Goal: Information Seeking & Learning: Check status

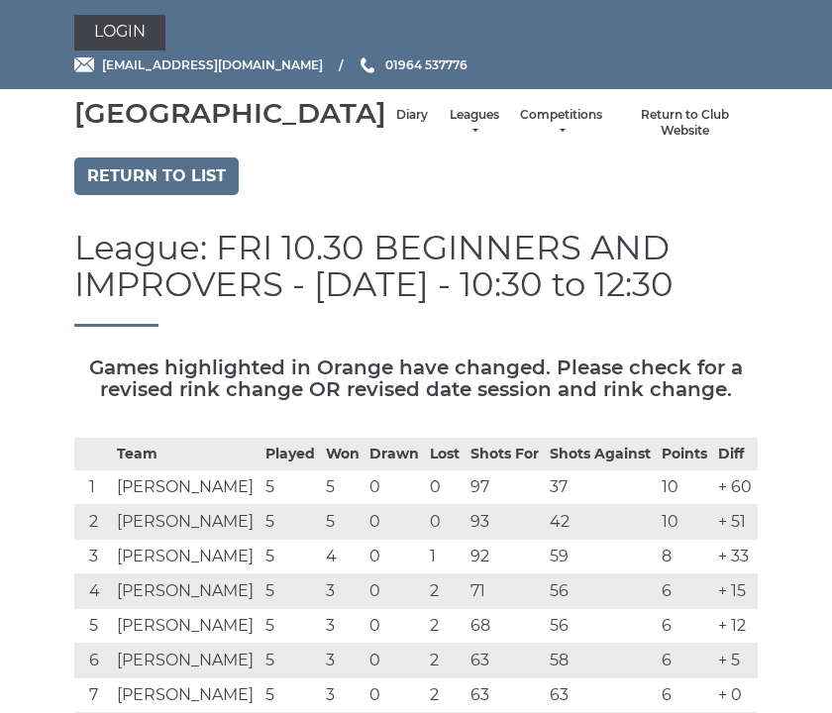
click at [191, 195] on link "Return to list" at bounding box center [156, 176] width 164 height 38
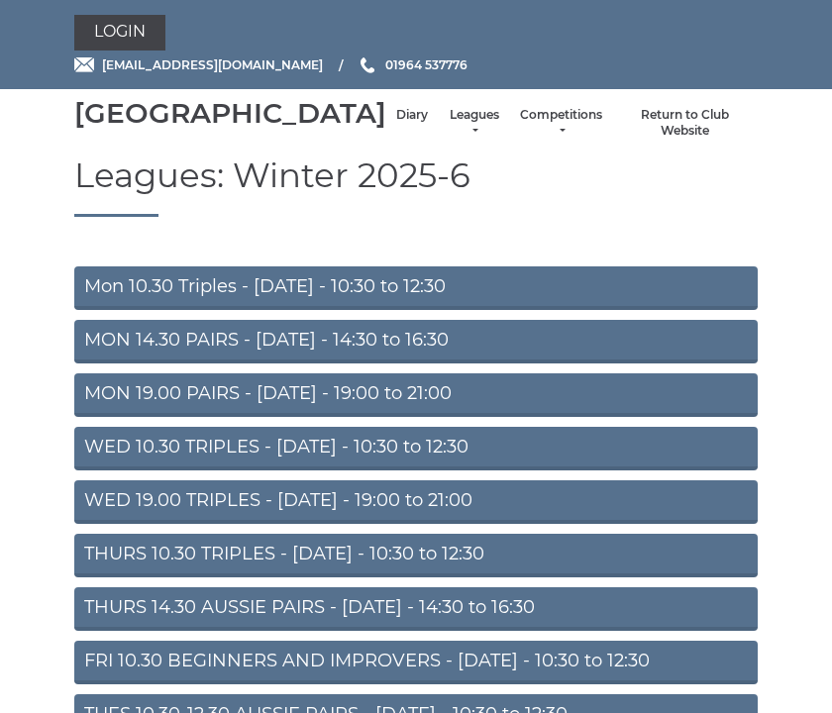
click at [561, 310] on link "Mon 10.30 Triples - Monday - 10:30 to 12:30" at bounding box center [415, 288] width 683 height 44
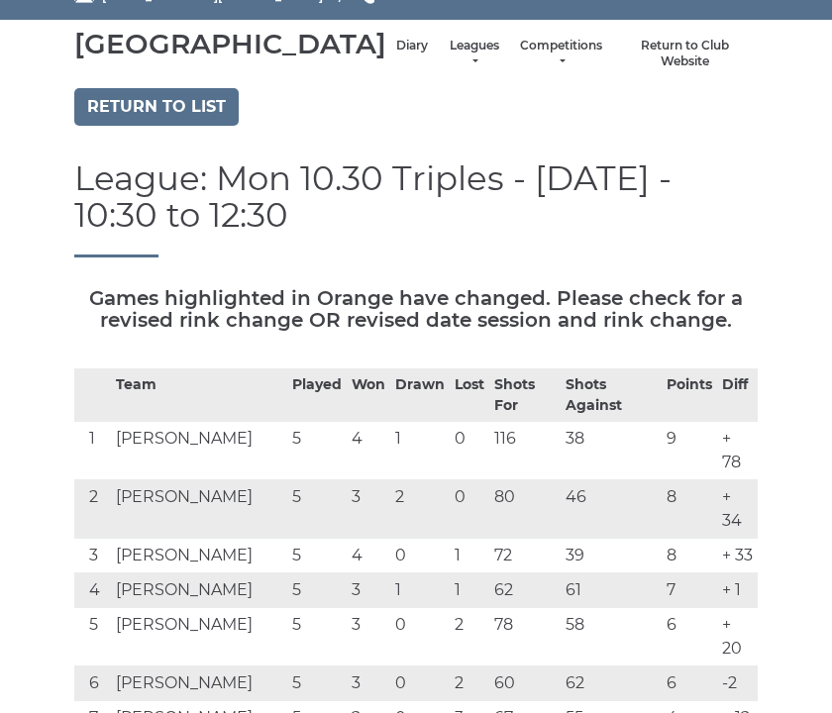
scroll to position [34, 0]
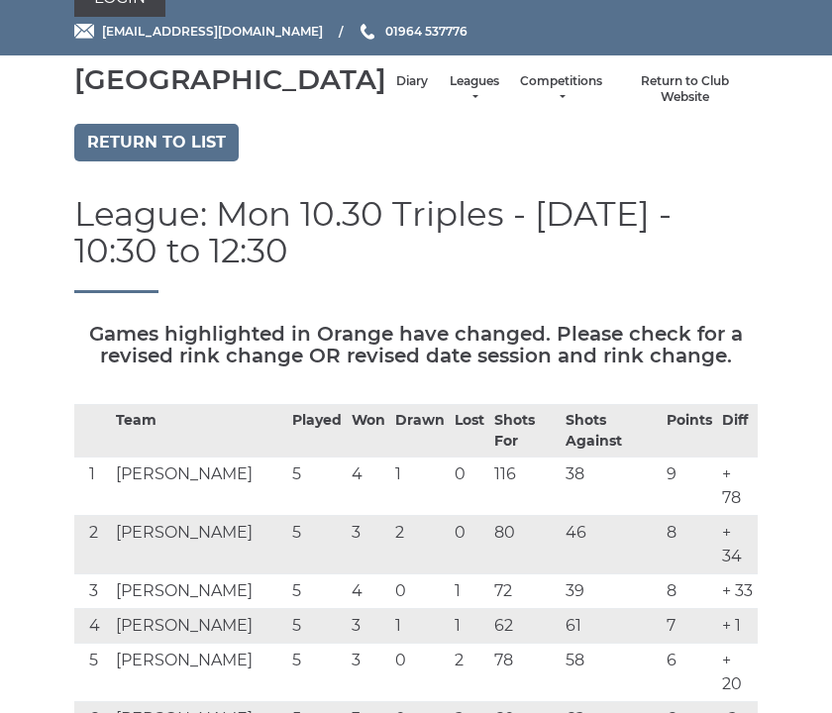
click at [182, 161] on link "Return to list" at bounding box center [156, 143] width 164 height 38
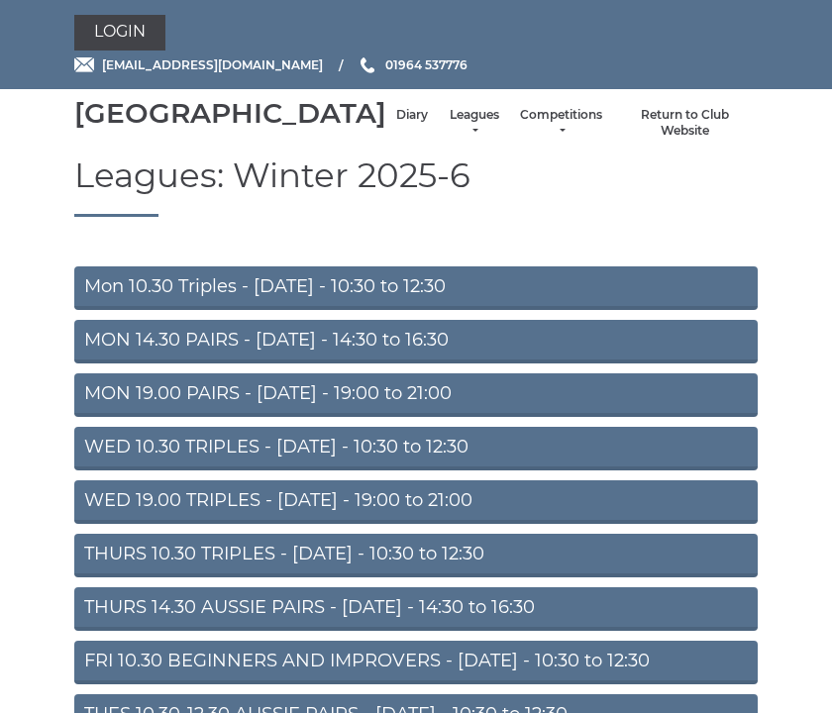
click at [640, 364] on link "MON 14.30 PAIRS - Monday - 14:30 to 16:30" at bounding box center [415, 342] width 683 height 44
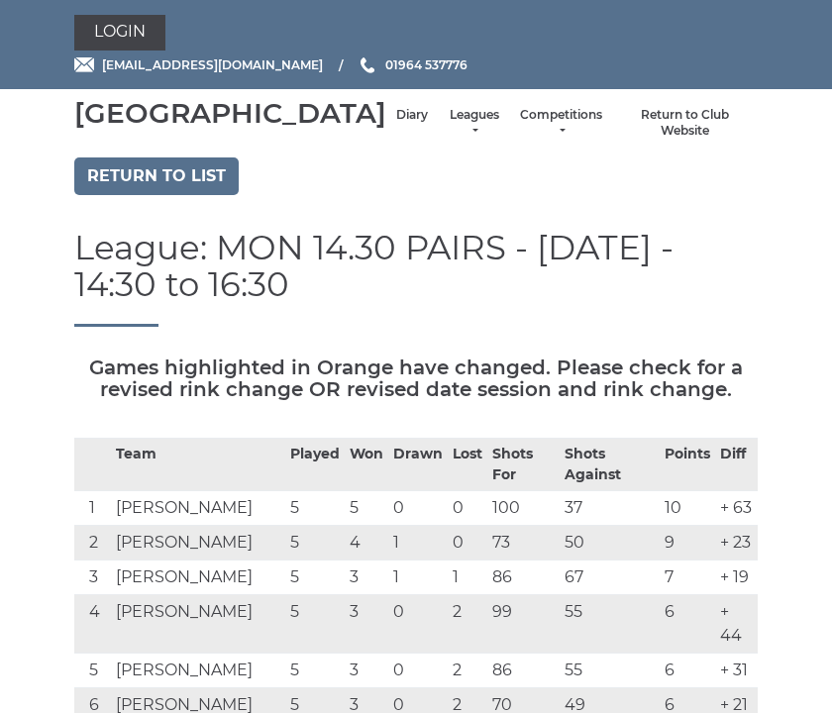
click at [193, 195] on link "Return to list" at bounding box center [156, 176] width 164 height 38
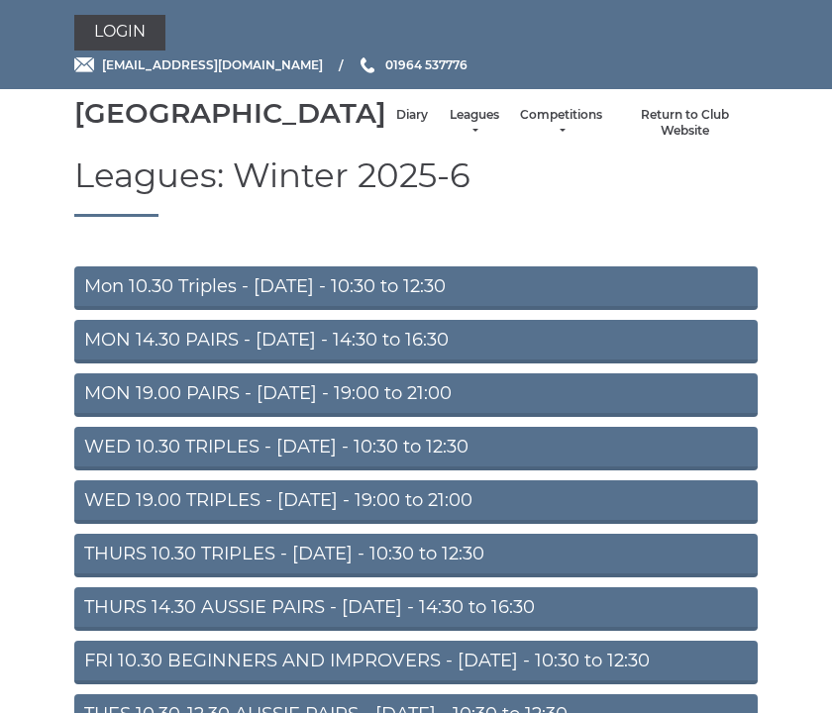
click at [601, 417] on link "MON 19.00 PAIRS - Monday - 19:00 to 21:00" at bounding box center [415, 395] width 683 height 44
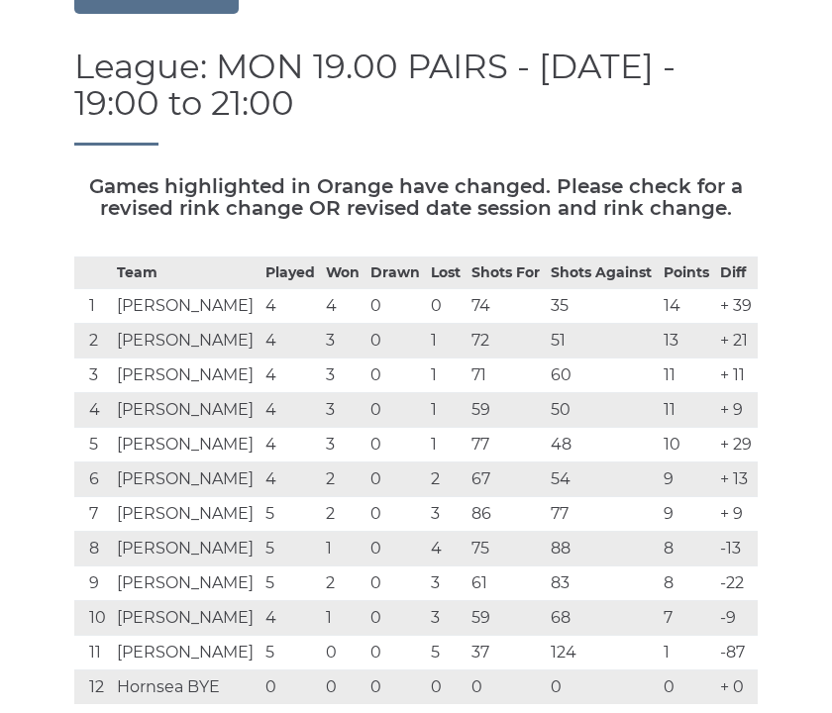
scroll to position [182, 0]
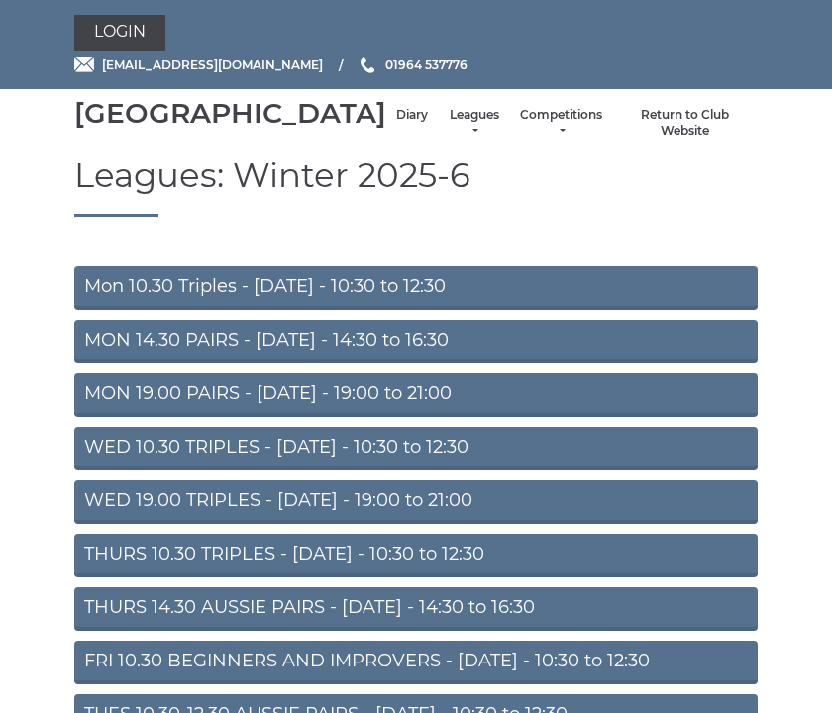
click at [558, 471] on link "WED 10.30 TRIPLES - Wednesday - 10:30 to 12:30" at bounding box center [415, 449] width 683 height 44
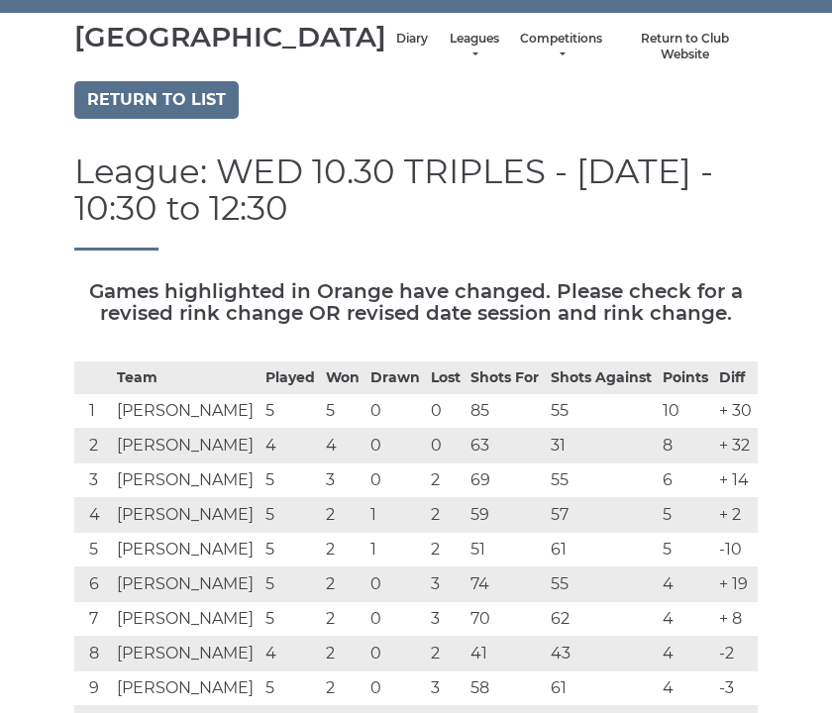
scroll to position [79, 0]
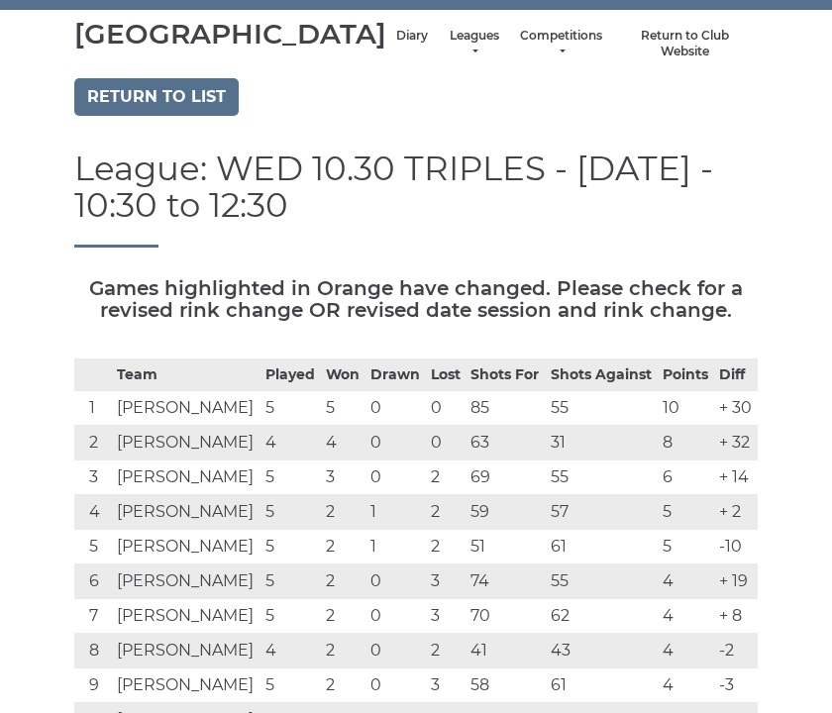
click at [189, 116] on link "Return to list" at bounding box center [156, 97] width 164 height 38
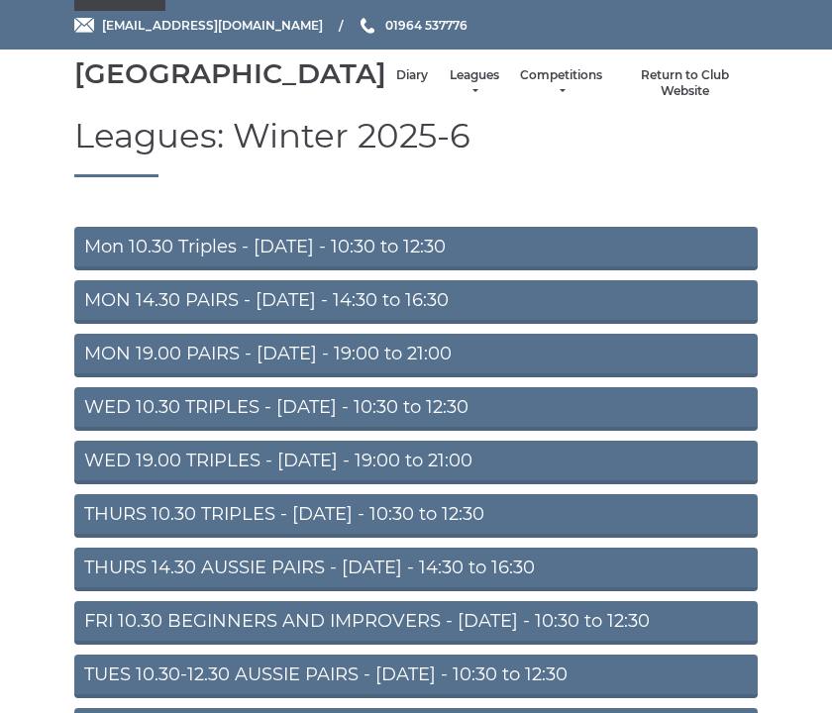
scroll to position [52, 0]
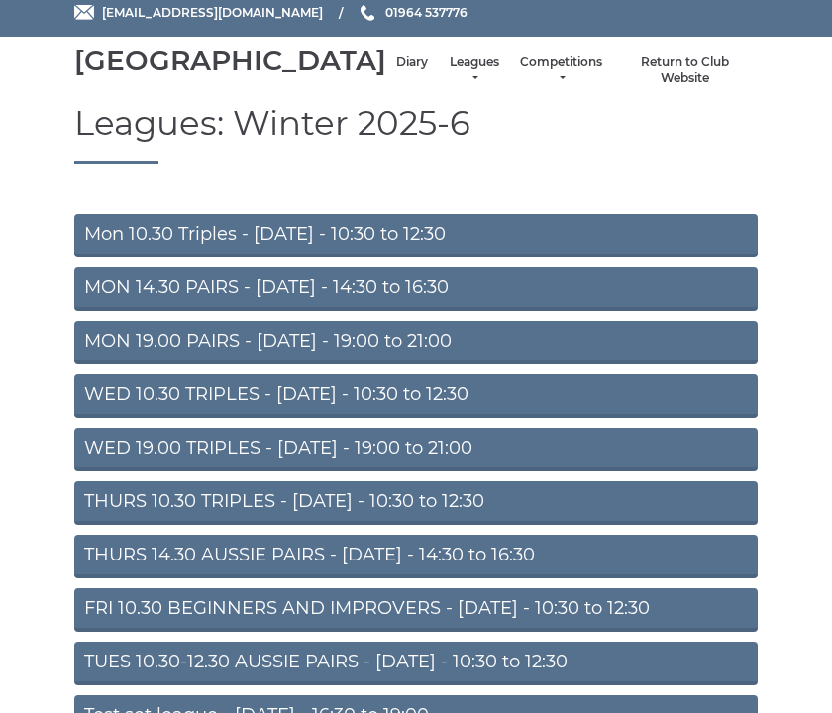
click at [560, 472] on link "WED 19.00 TRIPLES - Wednesday - 19:00 to 21:00" at bounding box center [415, 450] width 683 height 44
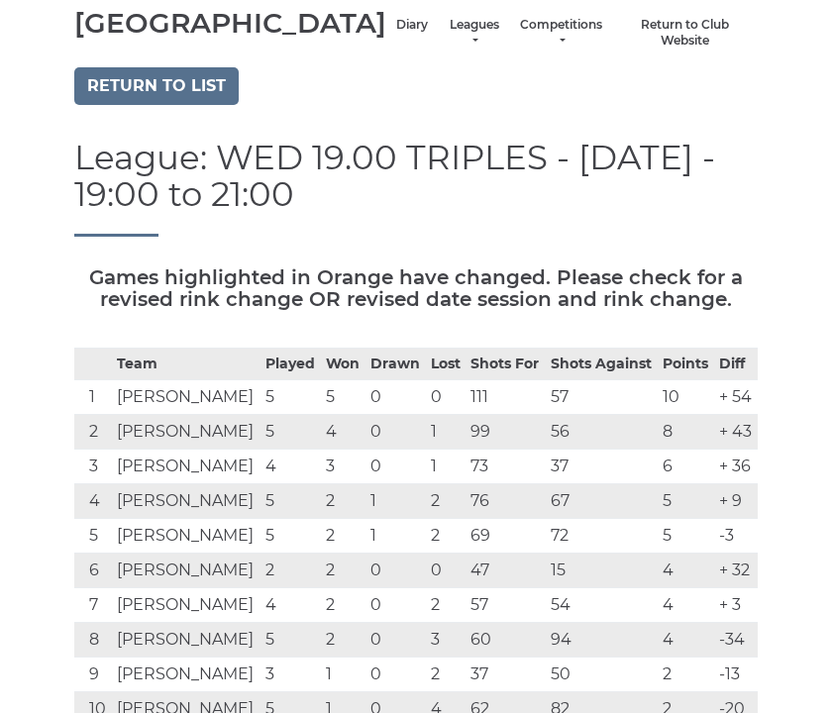
scroll to position [89, 0]
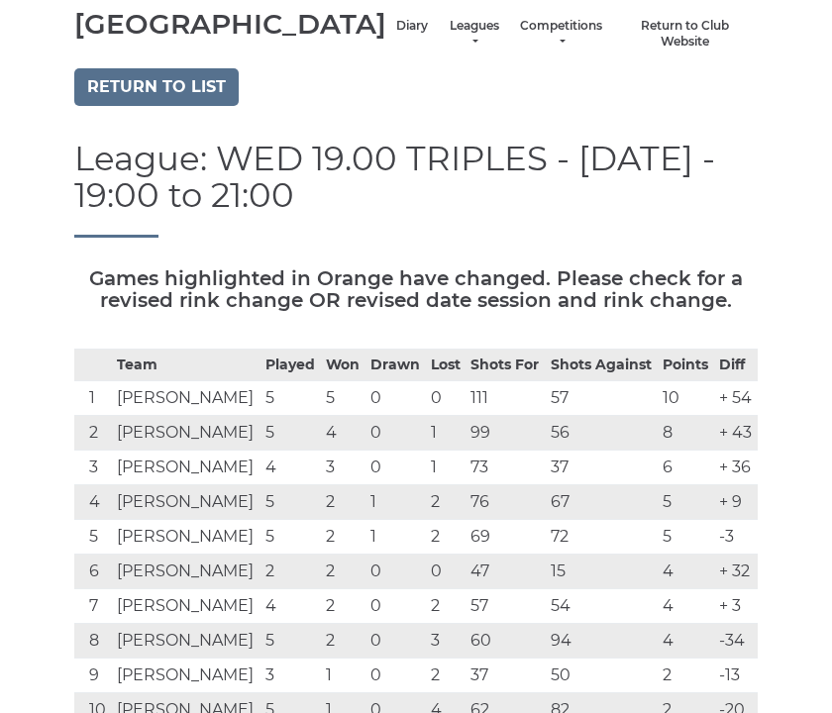
click at [203, 106] on link "Return to list" at bounding box center [156, 87] width 164 height 38
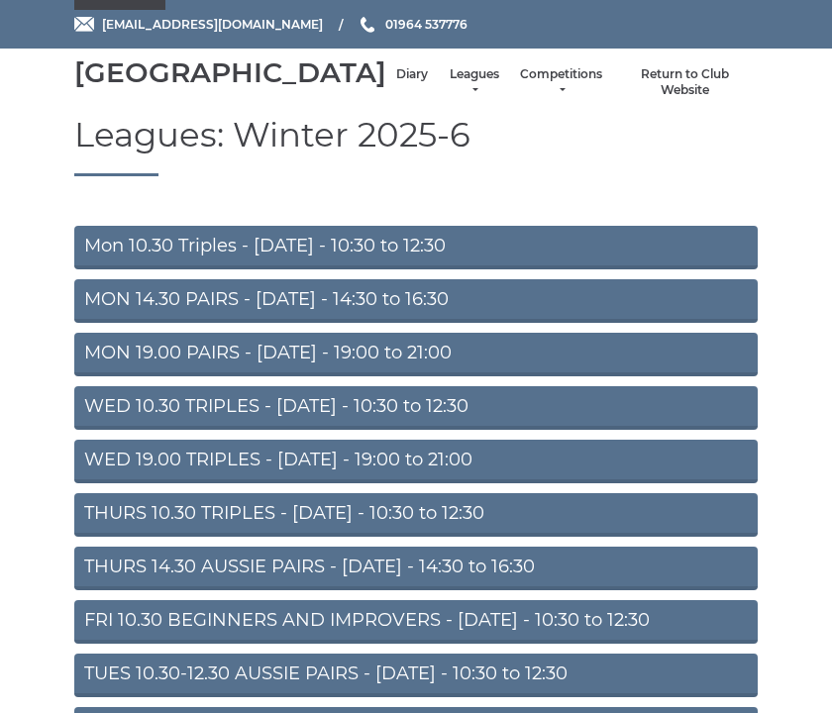
scroll to position [44, 0]
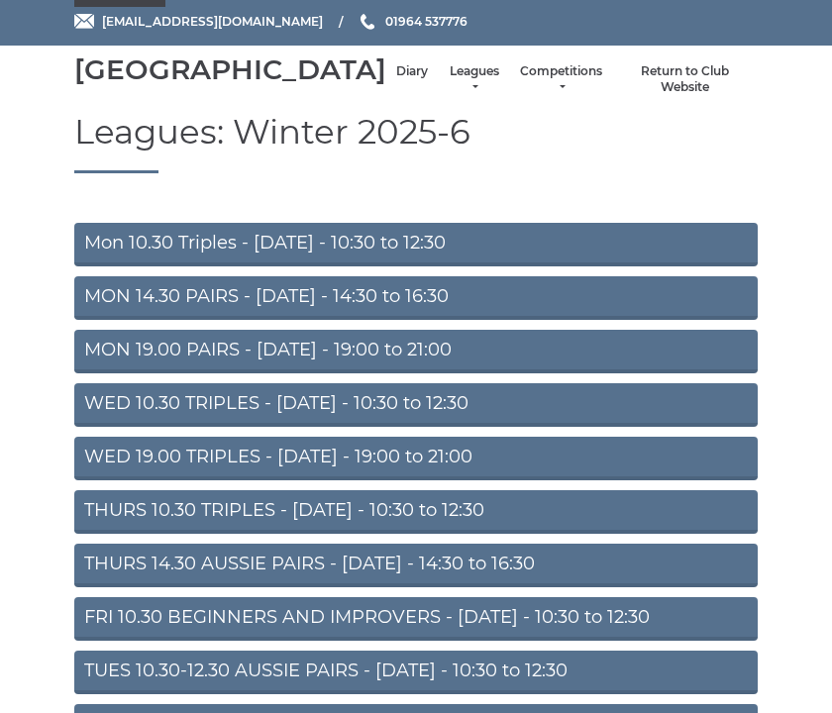
click at [507, 534] on link "THURS 10.30 TRIPLES - [DATE] - 10:30 to 12:30" at bounding box center [415, 512] width 683 height 44
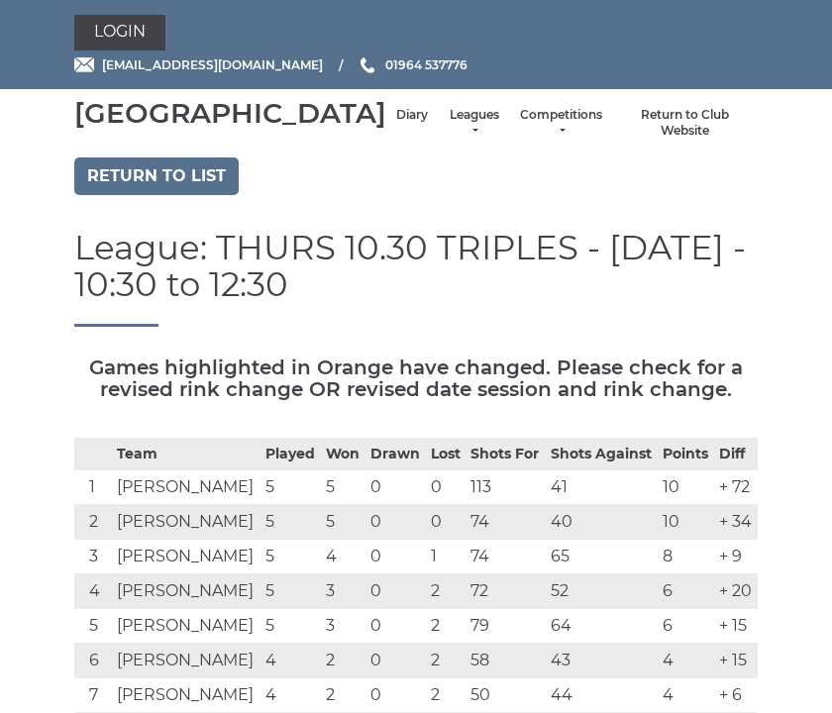
click at [186, 195] on link "Return to list" at bounding box center [156, 176] width 164 height 38
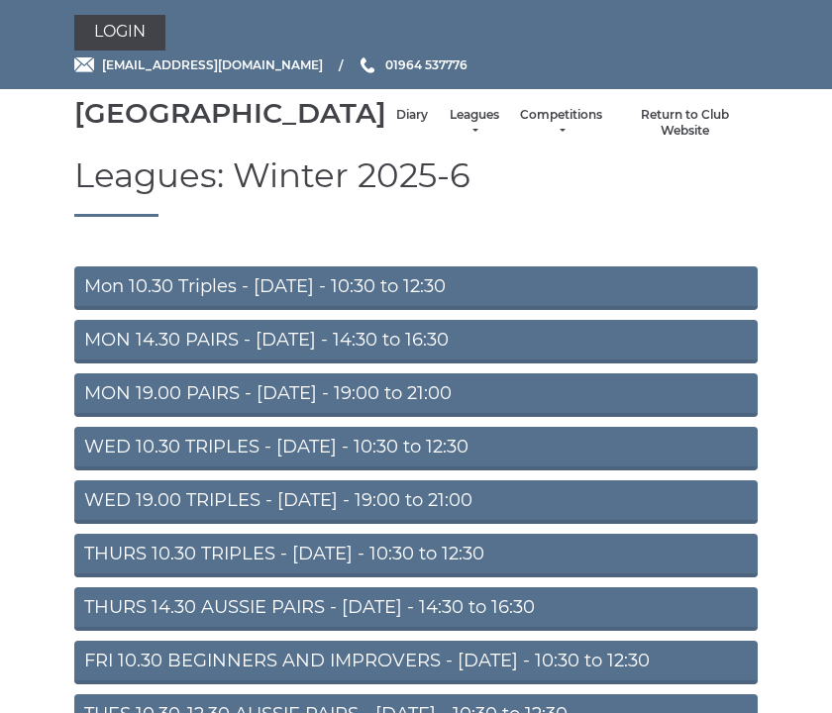
click at [532, 524] on link "WED 19.00 TRIPLES - [DATE] - 19:00 to 21:00" at bounding box center [415, 502] width 683 height 44
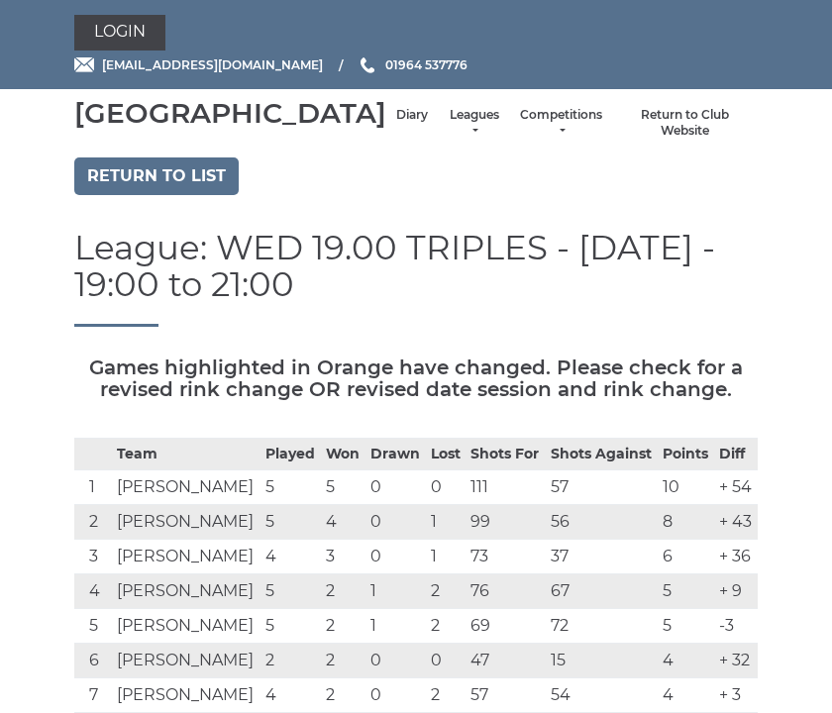
click at [185, 195] on link "Return to list" at bounding box center [156, 176] width 164 height 38
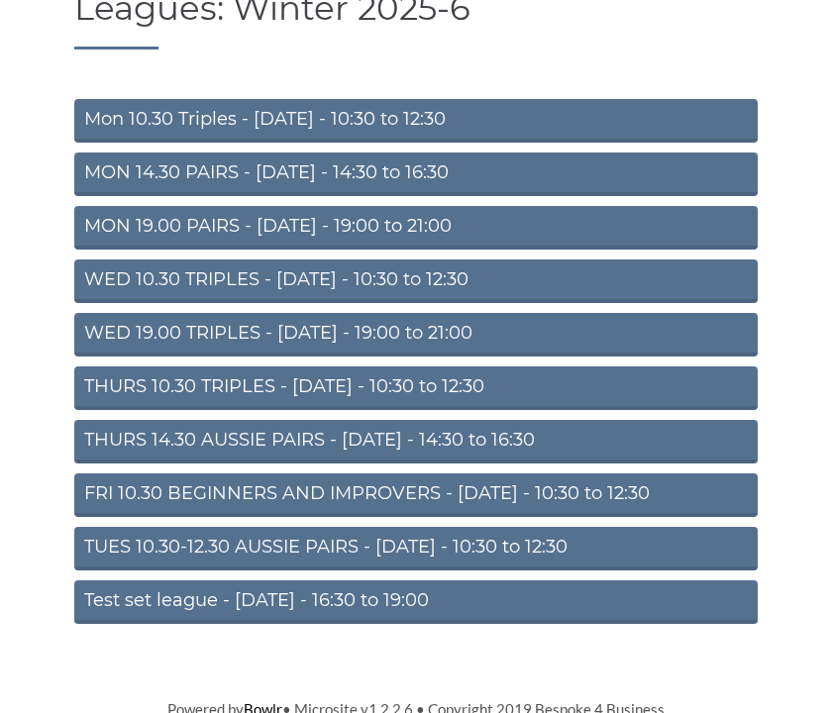
scroll to position [166, 0]
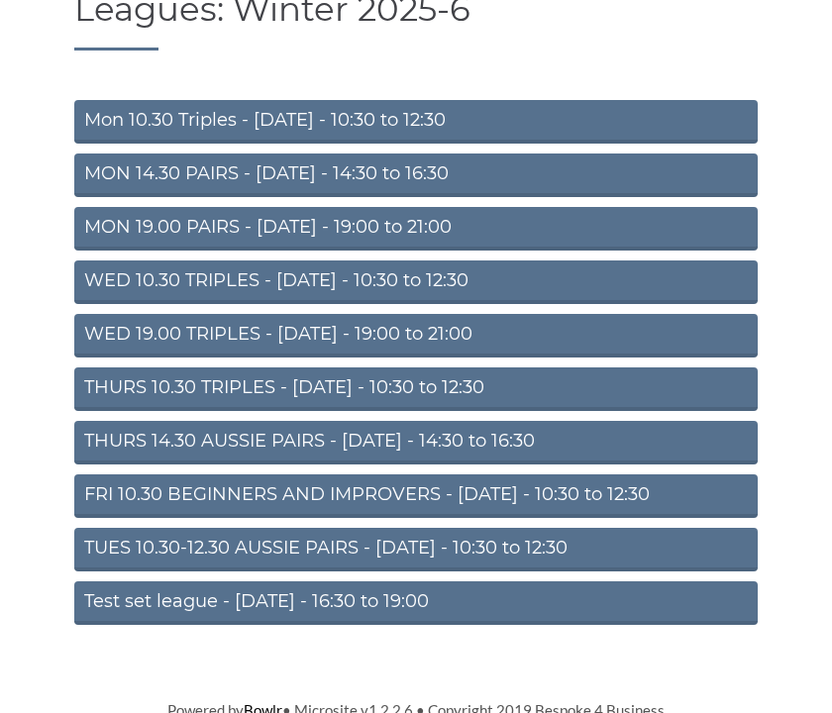
click at [528, 465] on link "THURS 14.30 AUSSIE PAIRS - [DATE] - 14:30 to 16:30" at bounding box center [415, 443] width 683 height 44
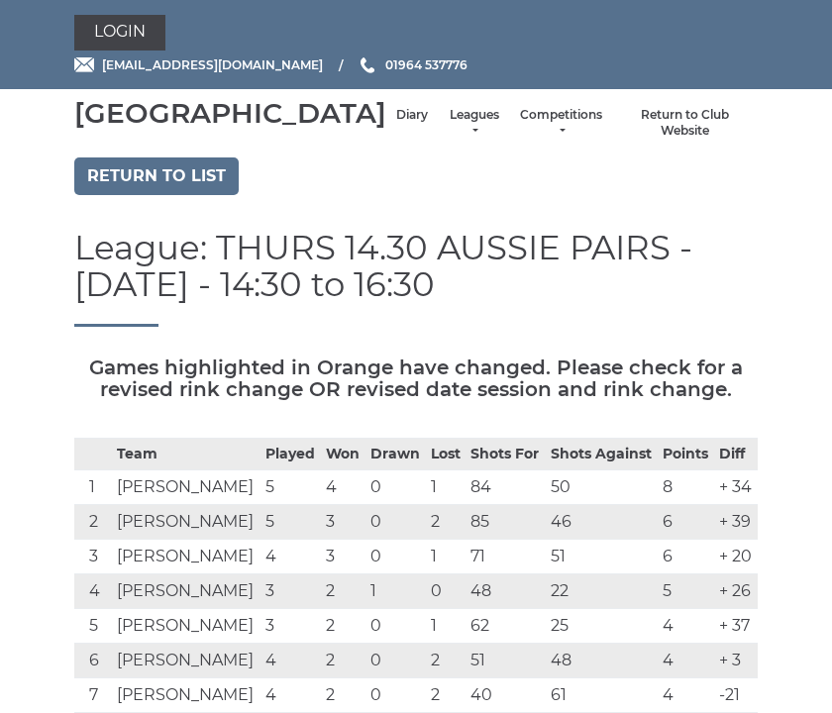
click at [206, 195] on link "Return to list" at bounding box center [156, 176] width 164 height 38
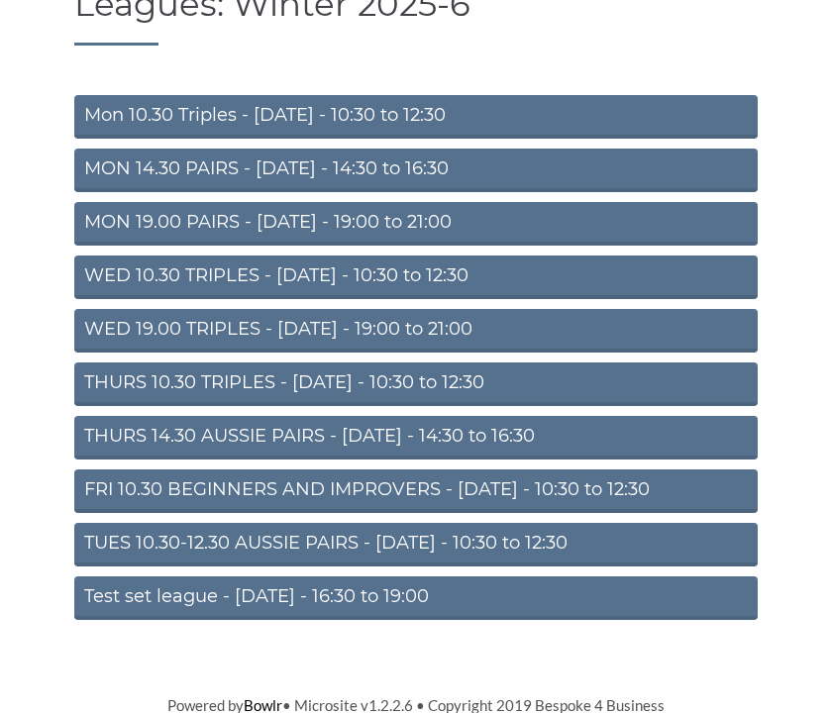
scroll to position [166, 0]
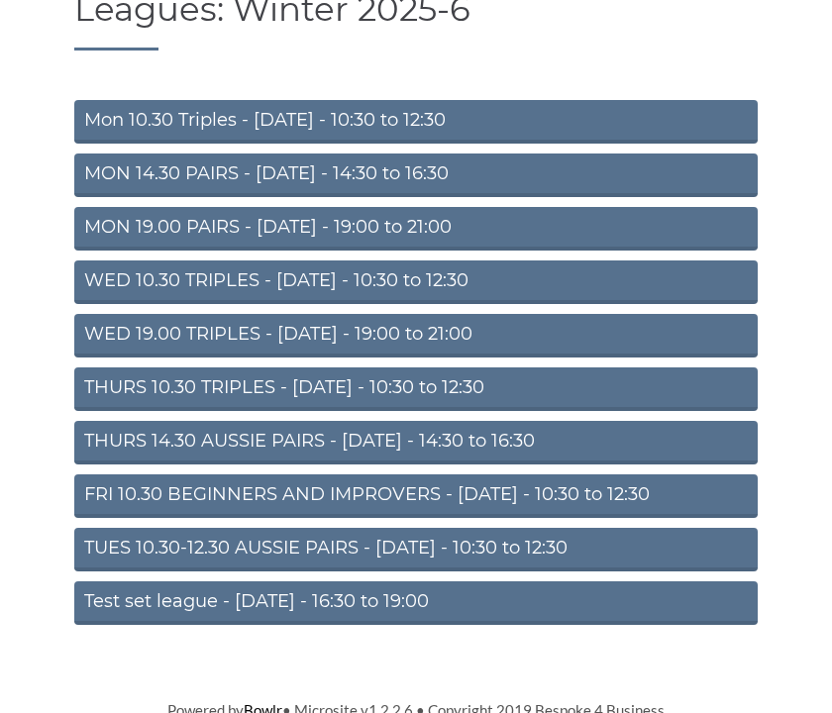
click at [645, 572] on link "TUES 10.30-12.30 AUSSIE PAIRS - [DATE] - 10:30 to 12:30" at bounding box center [415, 550] width 683 height 44
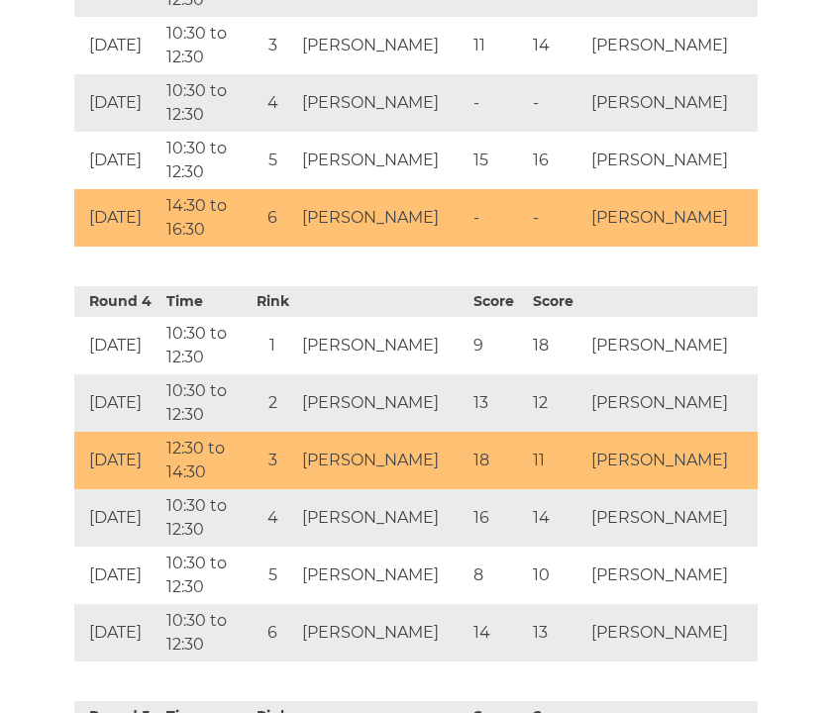
scroll to position [1990, 0]
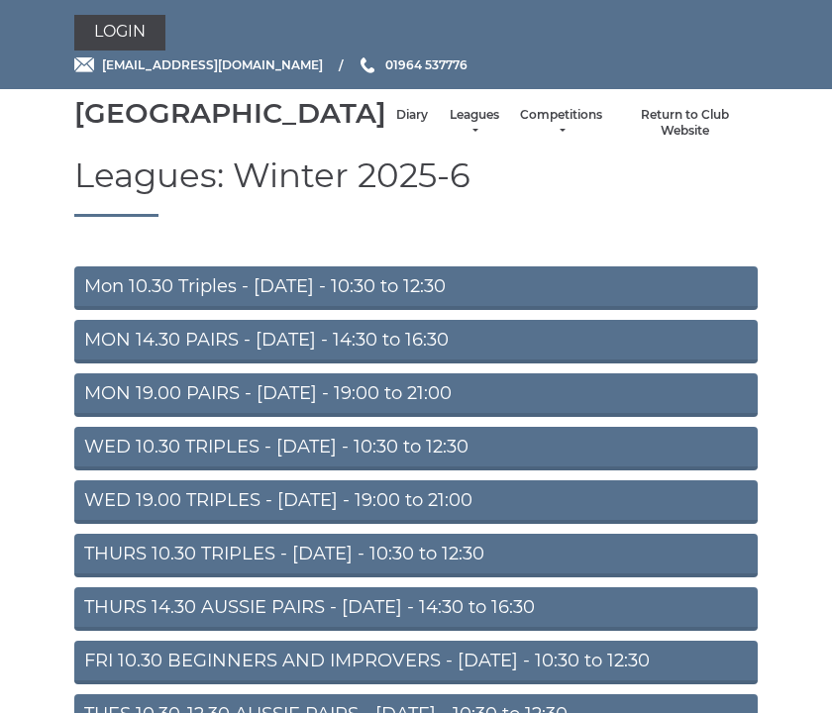
click at [396, 124] on link "Diary" at bounding box center [412, 115] width 32 height 17
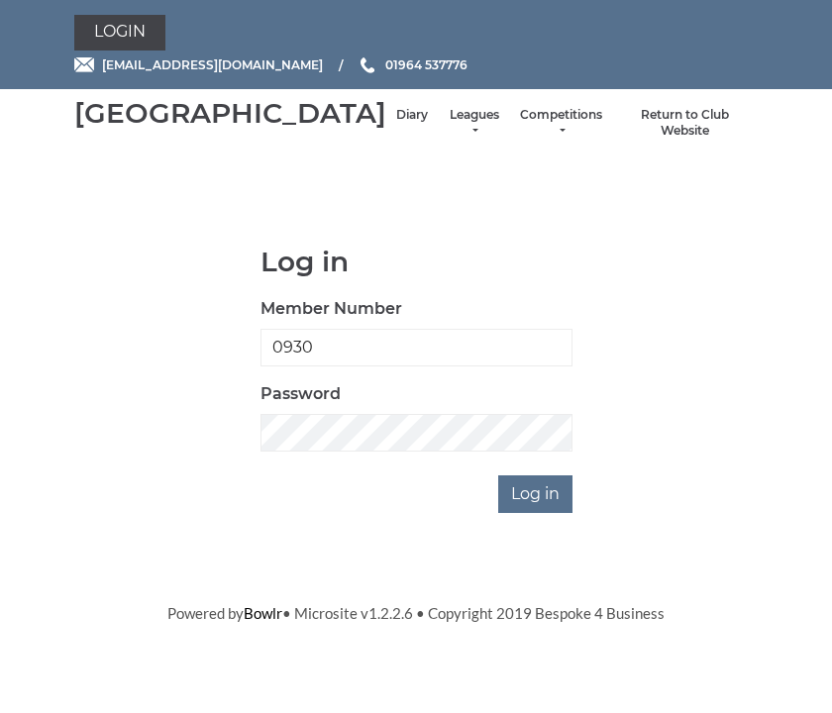
type input "0930"
click at [537, 513] on input "Log in" at bounding box center [535, 494] width 74 height 38
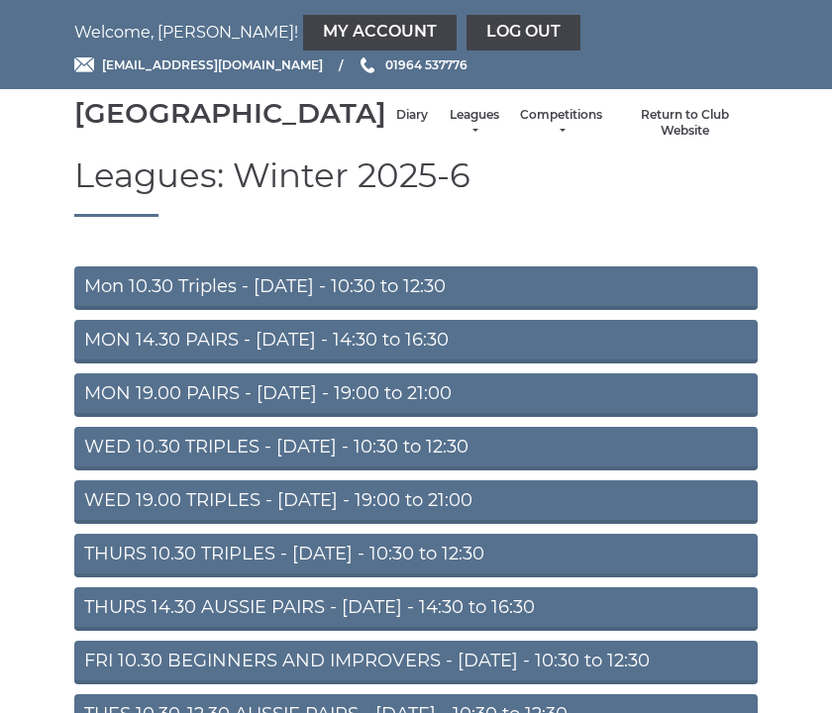
click at [396, 124] on link "Diary" at bounding box center [412, 115] width 32 height 17
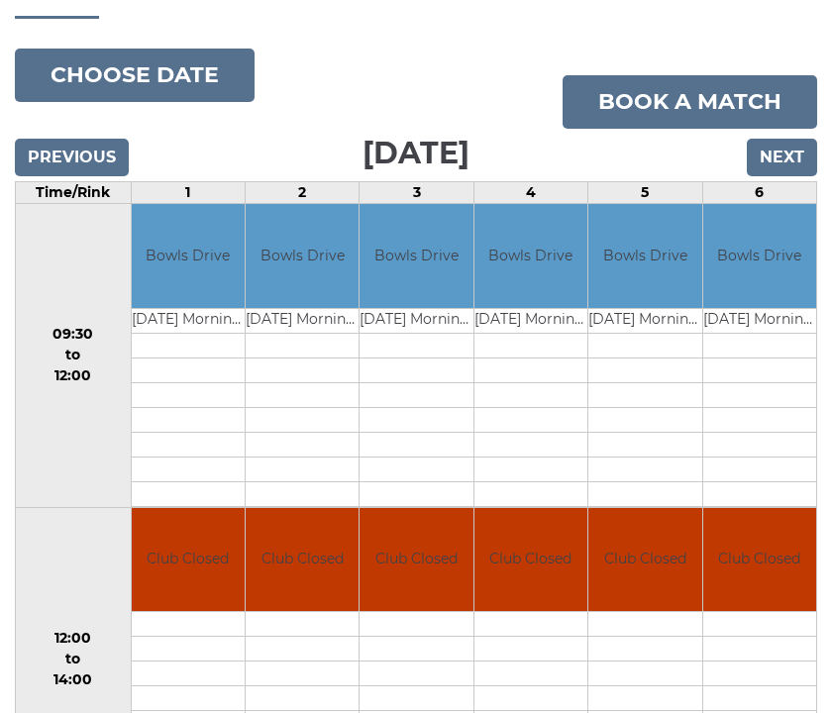
scroll to position [195, 0]
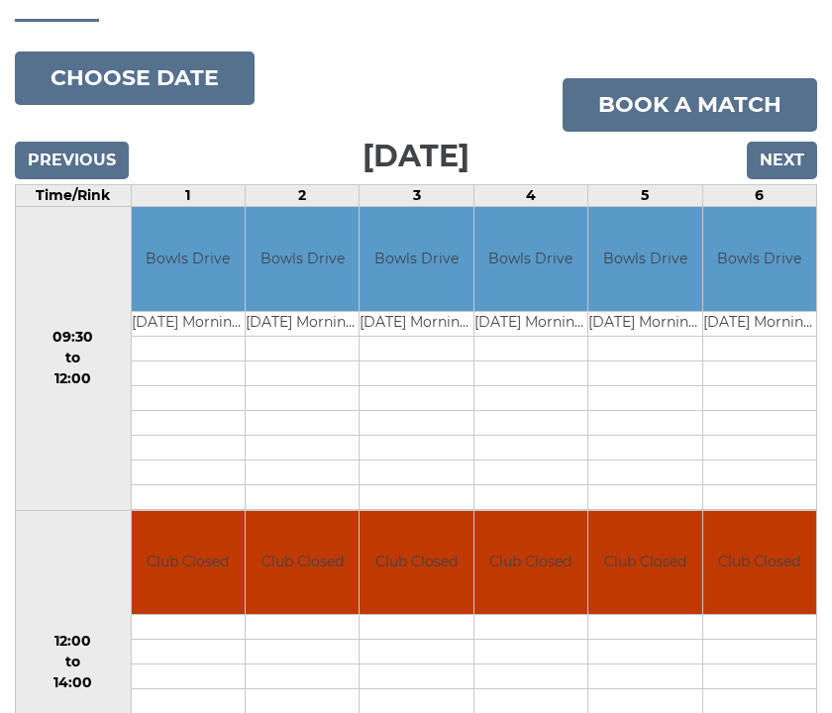
click at [92, 179] on input "Previous" at bounding box center [72, 161] width 114 height 38
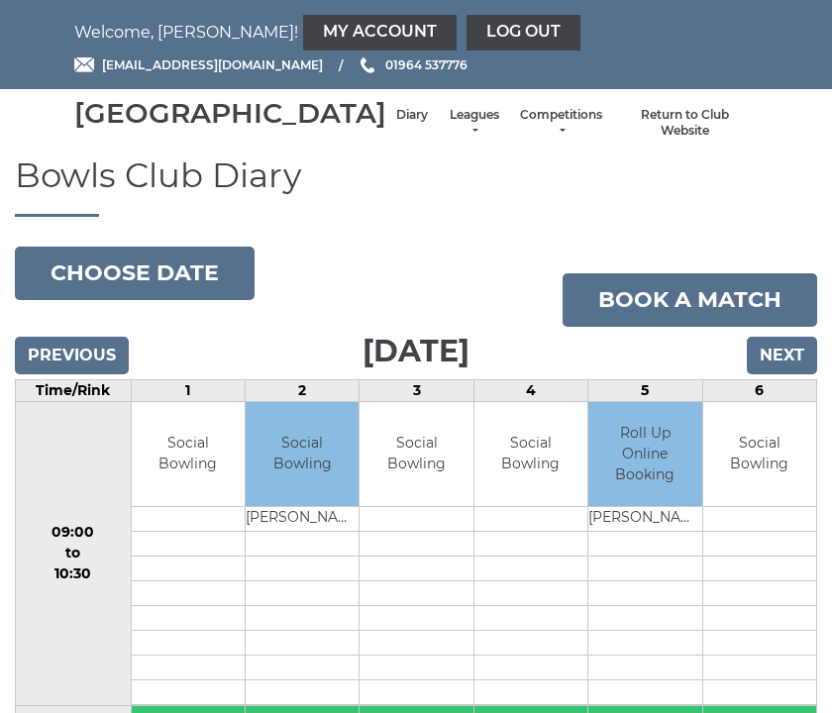
click at [303, 42] on link "My Account" at bounding box center [380, 33] width 154 height 36
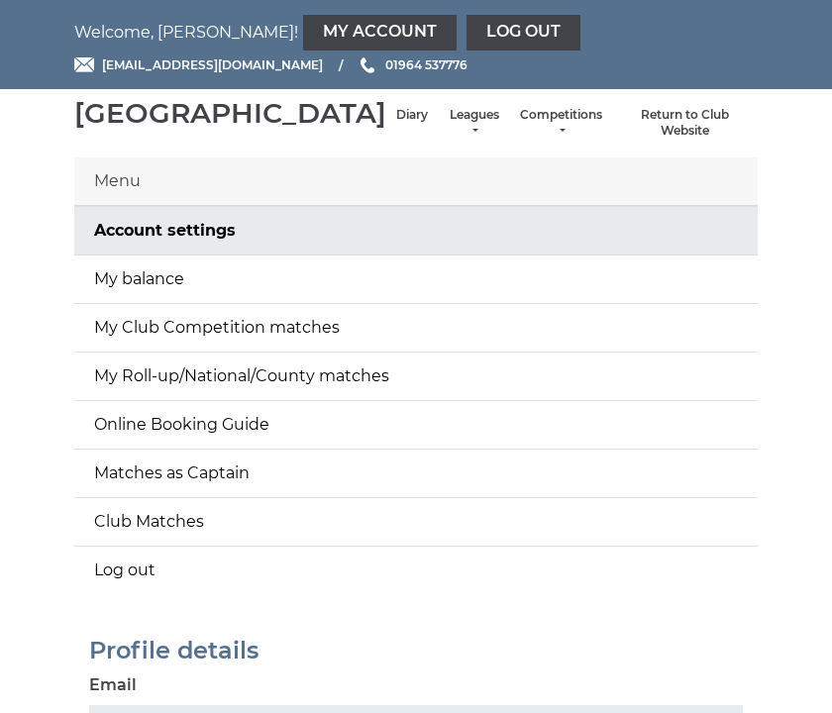
click at [509, 303] on link "My balance" at bounding box center [415, 280] width 683 height 48
